Goal: Find specific page/section: Find specific page/section

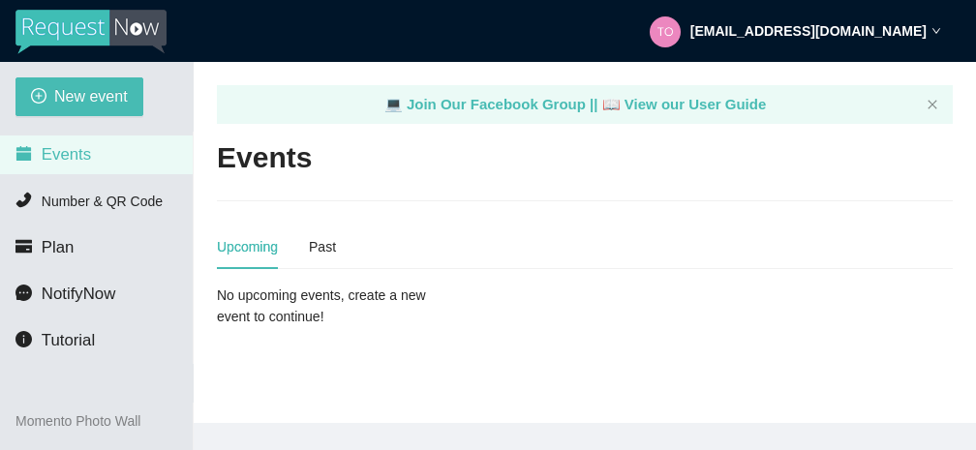
click at [307, 249] on div "Upcoming Past" at bounding box center [276, 247] width 119 height 45
click at [321, 257] on div "Past" at bounding box center [322, 246] width 27 height 21
